Goal: Task Accomplishment & Management: Use online tool/utility

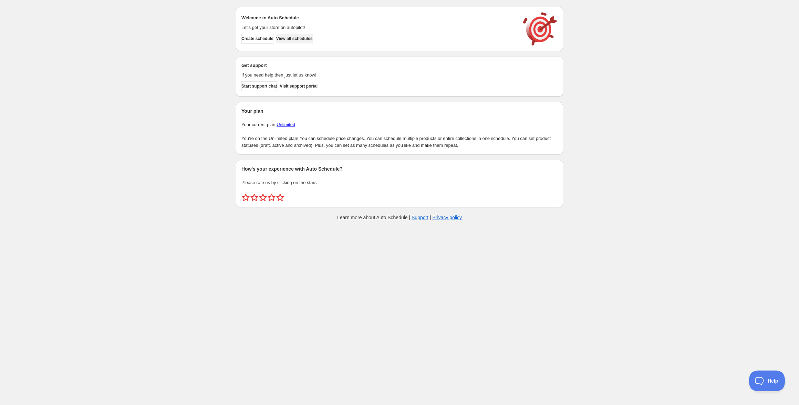
click at [307, 38] on span "View all schedules" at bounding box center [294, 39] width 36 height 6
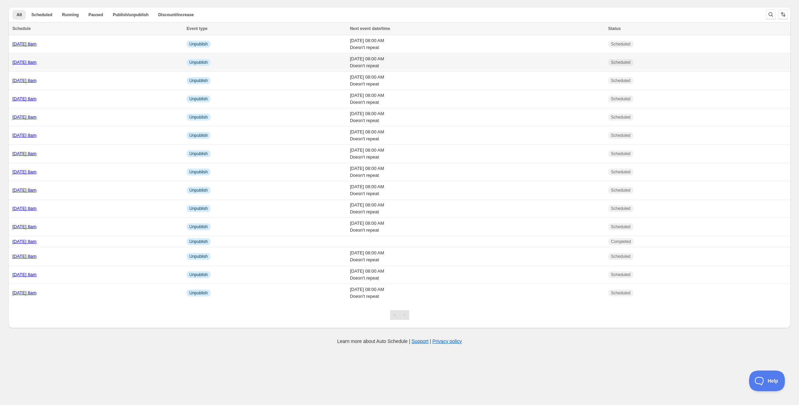
click at [36, 63] on link "[DATE] 8am" at bounding box center [24, 62] width 24 height 5
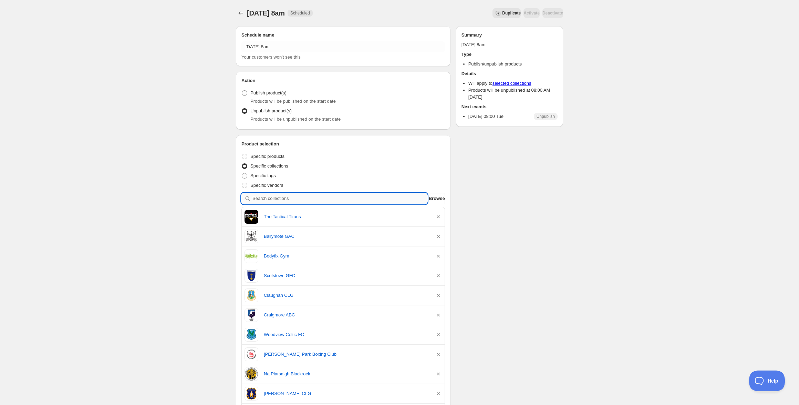
click at [334, 202] on input "search" at bounding box center [339, 198] width 175 height 11
paste input "Geraldines GFC Louth"
type input "Geraldines GFC Louth"
